Goal: Check status: Check status

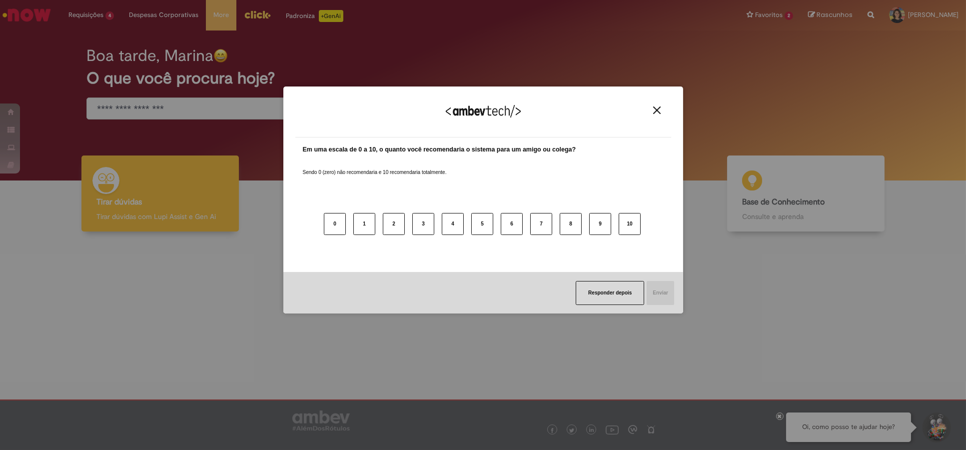
drag, startPoint x: 653, startPoint y: 112, endPoint x: 640, endPoint y: 110, distance: 13.2
click at [653, 113] on img "Close" at bounding box center [656, 109] width 7 height 7
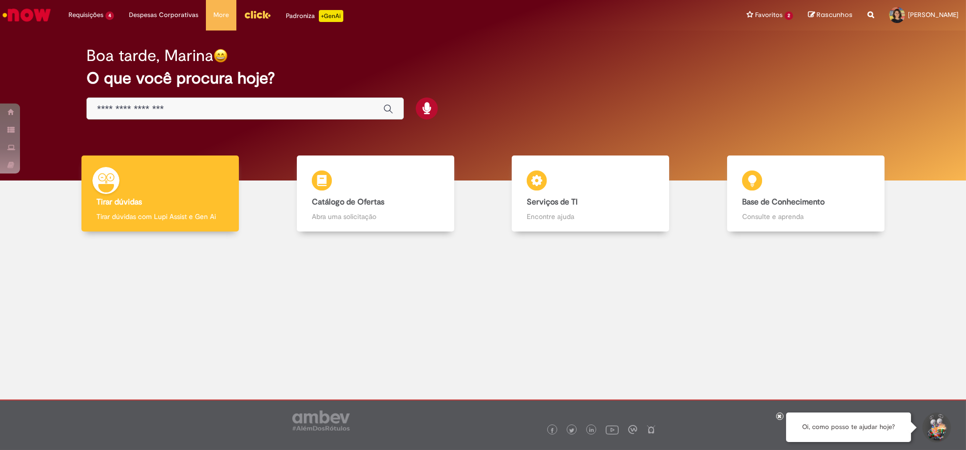
click at [36, 17] on img "Ir para a Homepage" at bounding box center [26, 15] width 51 height 20
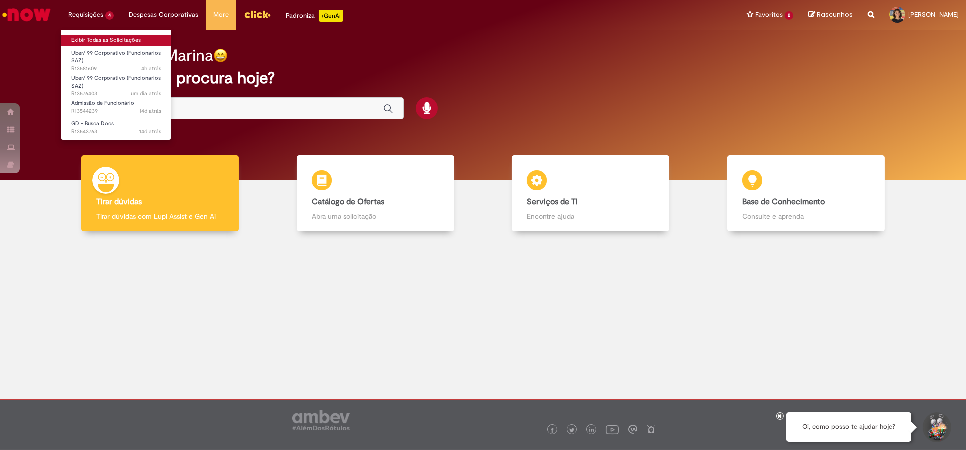
click at [104, 42] on link "Exibir Todas as Solicitações" at bounding box center [116, 40] width 110 height 11
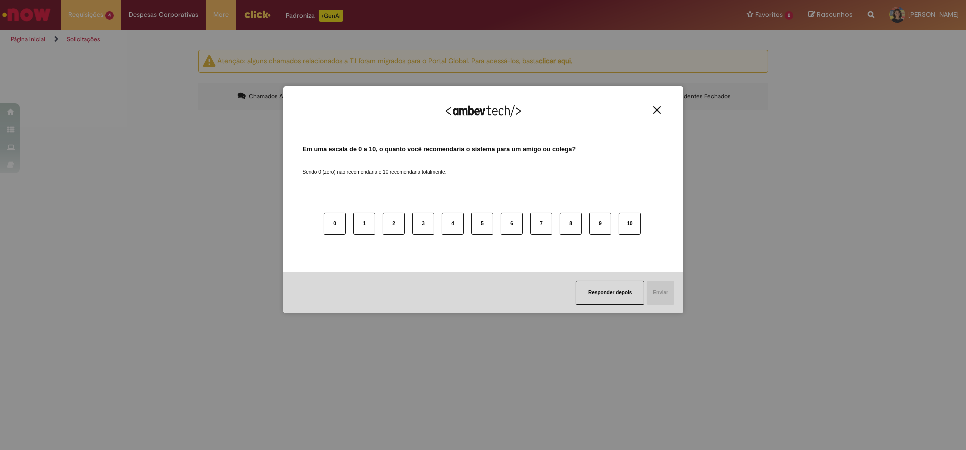
click at [651, 108] on button "Close" at bounding box center [656, 110] width 13 height 8
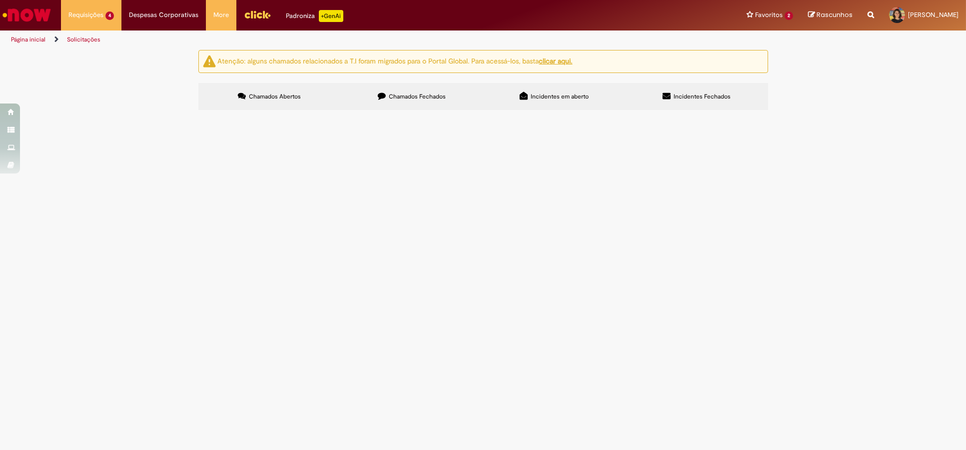
click at [414, 104] on label "Chamados Fechados" at bounding box center [412, 96] width 142 height 27
click at [0, 0] on span "Boooom dia, tudo bem? Naquele mês, a unidade já havia migrado para a nova tabel…" at bounding box center [0, 0] width 0 height 0
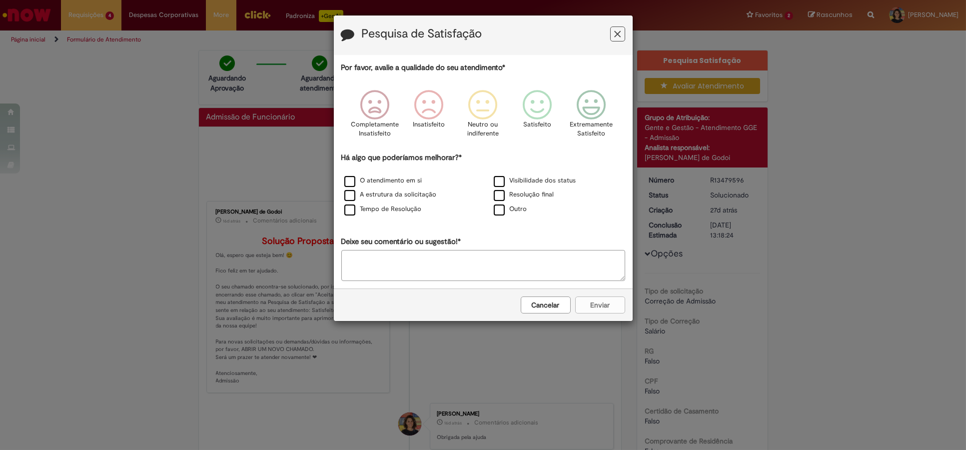
click at [613, 32] on button "Feedback" at bounding box center [617, 33] width 15 height 15
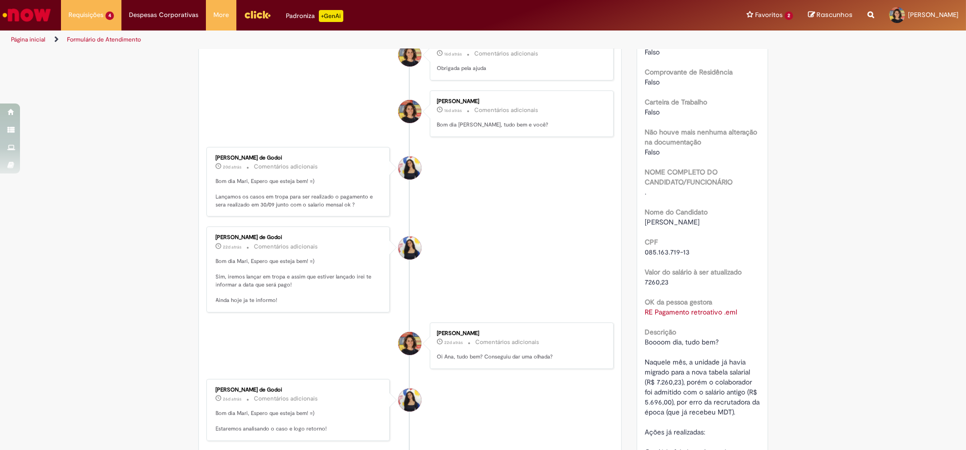
scroll to position [388, 0]
